Goal: Transaction & Acquisition: Book appointment/travel/reservation

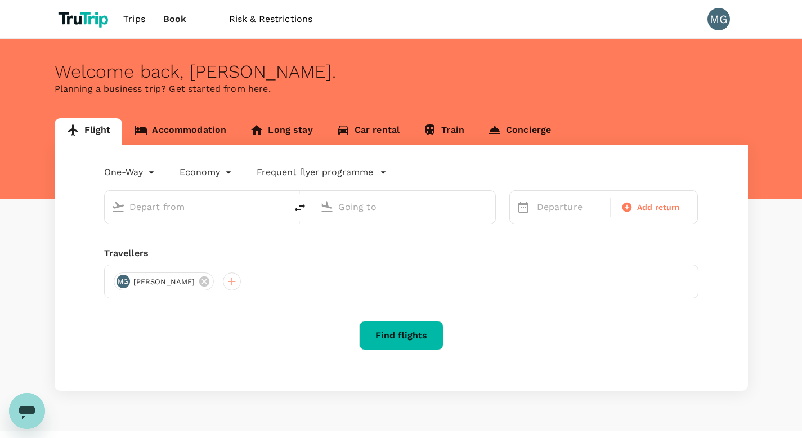
type input "roundtrip"
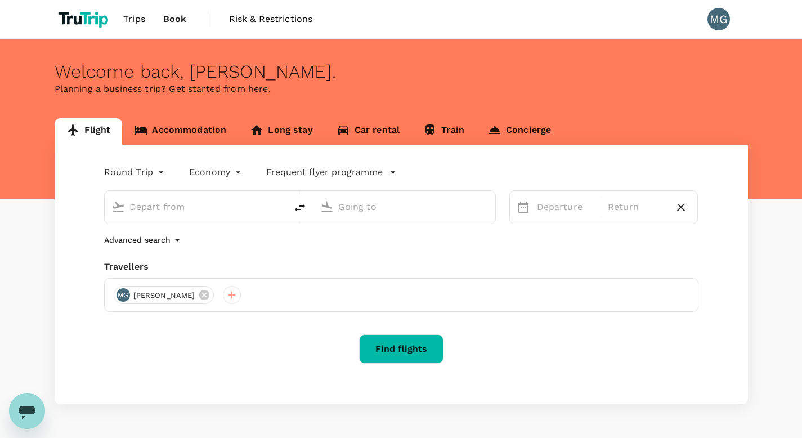
type input "[GEOGRAPHIC_DATA], [GEOGRAPHIC_DATA] (any)"
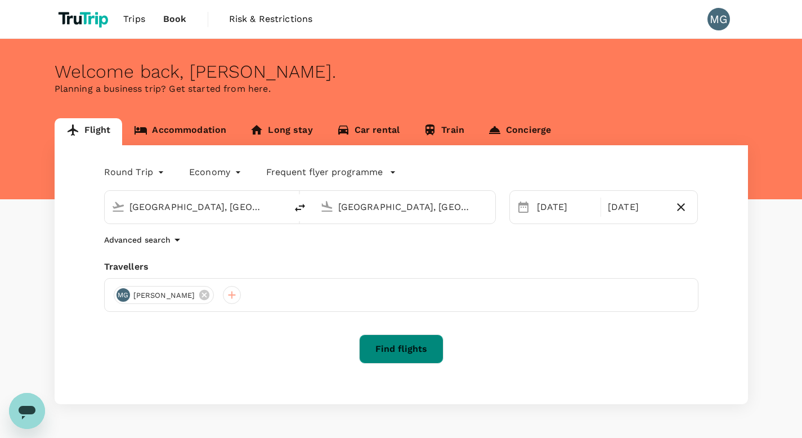
click at [425, 341] on button "Find flights" at bounding box center [401, 348] width 84 height 29
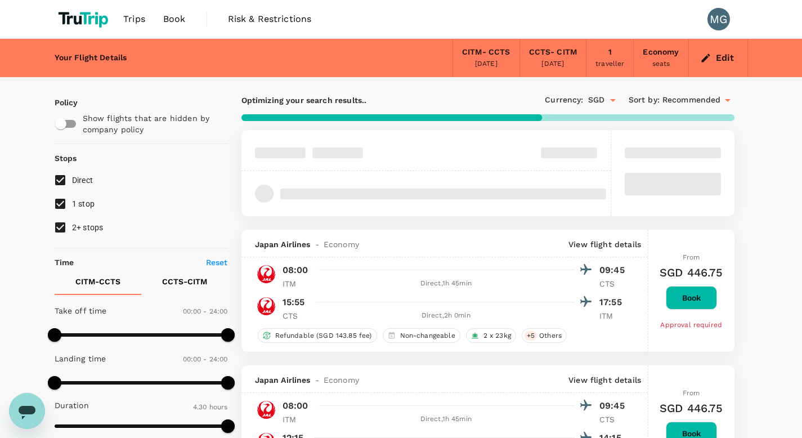
type input "1050"
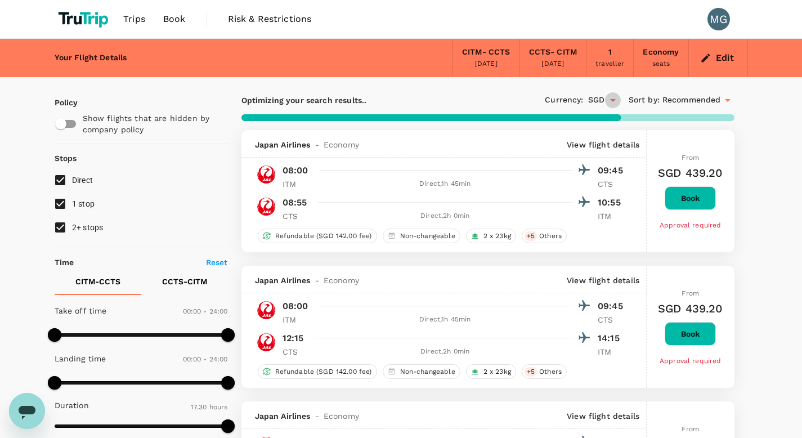
click at [612, 100] on icon "Open" at bounding box center [613, 100] width 6 height 3
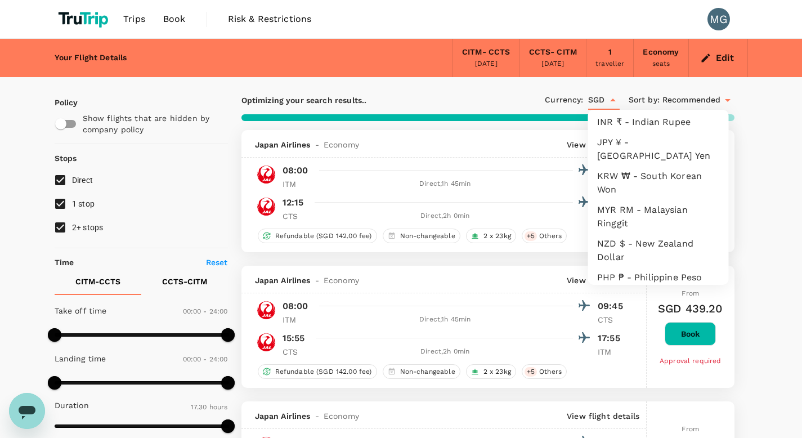
scroll to position [224, 0]
click at [640, 161] on li "JPY ¥ - [GEOGRAPHIC_DATA] Yen" at bounding box center [658, 150] width 141 height 34
type input "JPY"
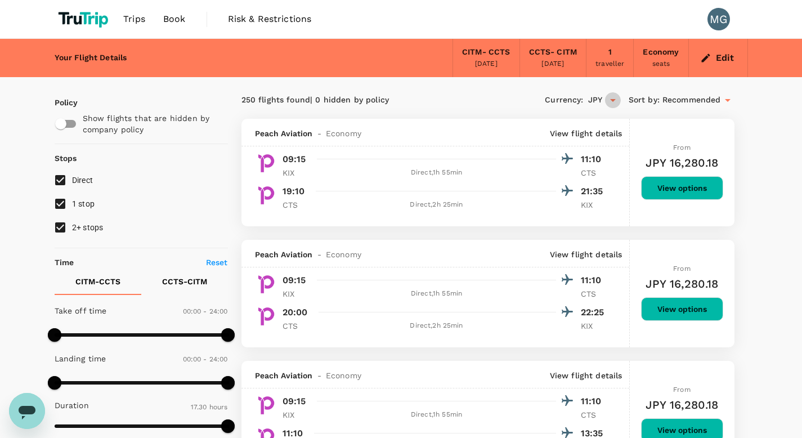
click at [614, 101] on icon "Open" at bounding box center [613, 100] width 14 height 14
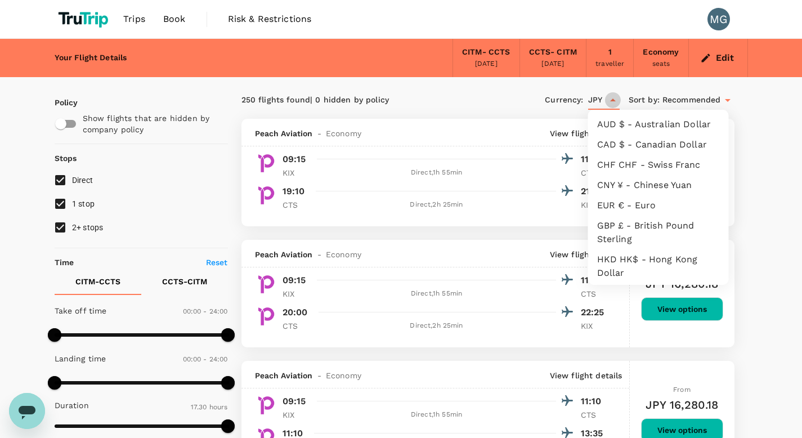
click at [614, 101] on icon "Close" at bounding box center [613, 99] width 6 height 3
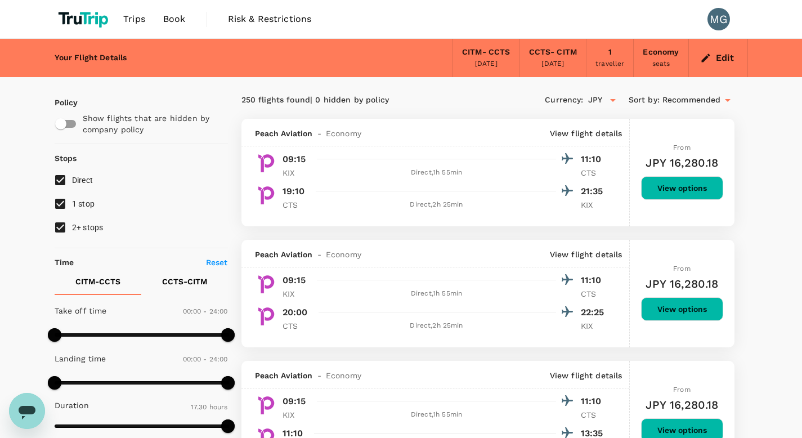
click at [724, 101] on icon at bounding box center [728, 100] width 14 height 14
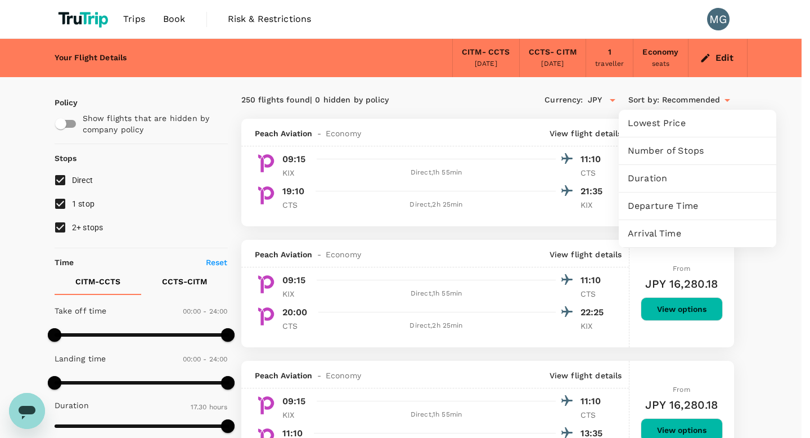
click at [724, 101] on div at bounding box center [405, 219] width 810 height 438
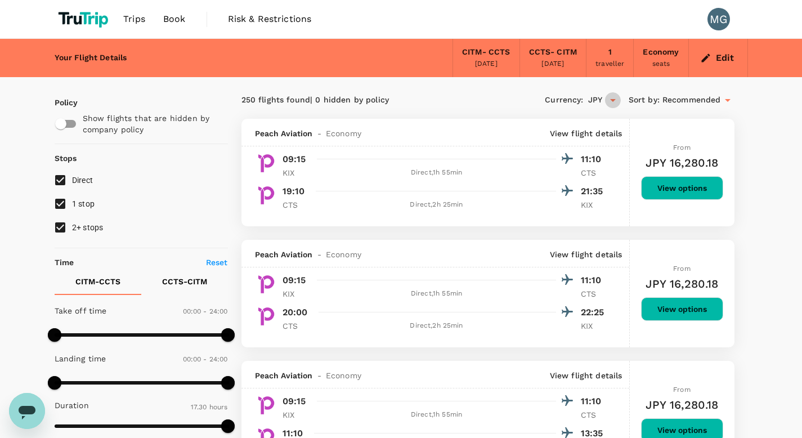
click at [613, 98] on icon "Open" at bounding box center [613, 100] width 14 height 14
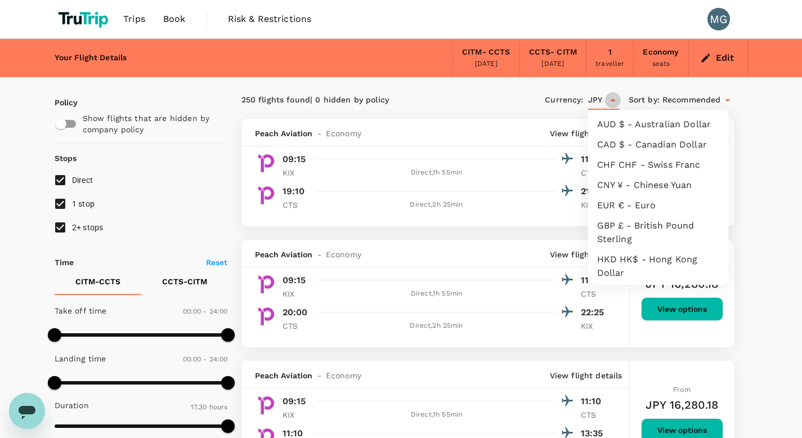
click at [613, 98] on icon "Close" at bounding box center [613, 100] width 14 height 14
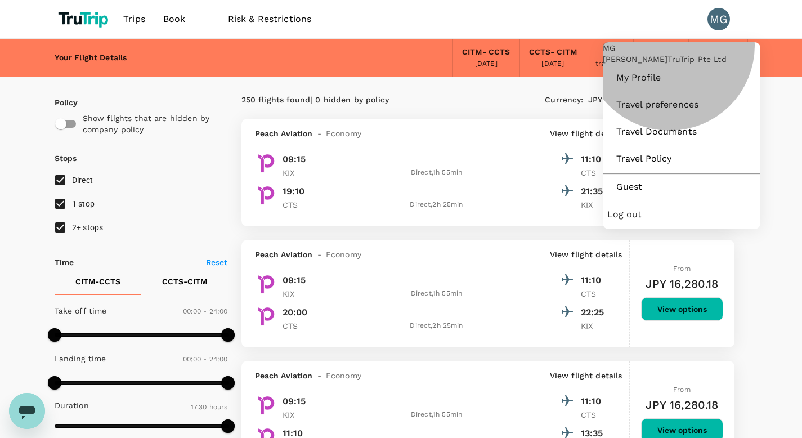
click at [673, 227] on div "Log out" at bounding box center [681, 214] width 149 height 25
